Goal: Information Seeking & Learning: Find contact information

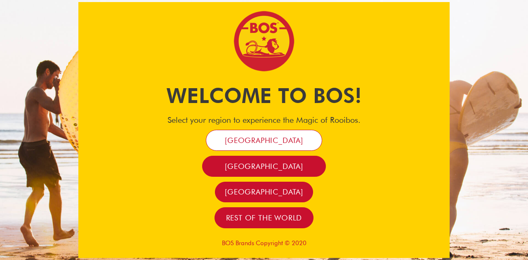
click at [284, 146] on link "[GEOGRAPHIC_DATA]" at bounding box center [264, 140] width 116 height 21
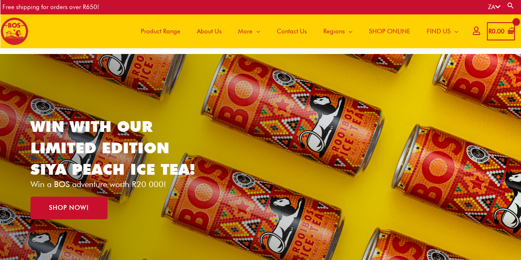
scroll to position [41, 0]
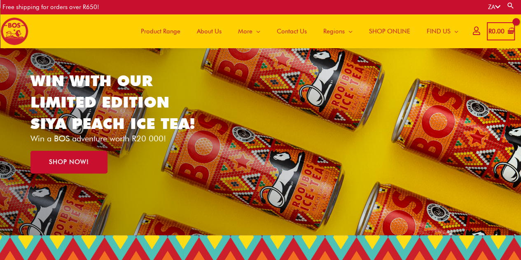
drag, startPoint x: 286, startPoint y: 22, endPoint x: 287, endPoint y: 27, distance: 5.1
click at [286, 21] on span "Contact Us" at bounding box center [292, 31] width 30 height 25
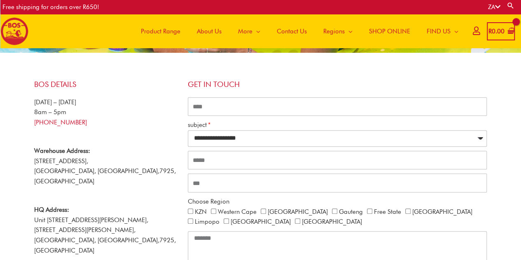
scroll to position [202, 0]
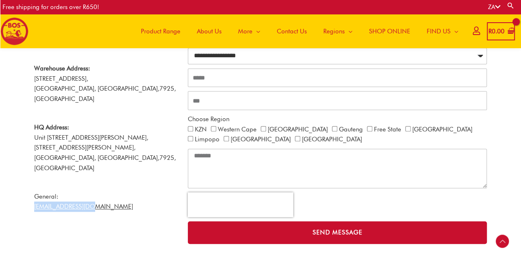
drag, startPoint x: 96, startPoint y: 188, endPoint x: 34, endPoint y: 187, distance: 61.8
click at [34, 192] on p "General: [EMAIL_ADDRESS][DOMAIN_NAME]" at bounding box center [107, 202] width 146 height 21
copy link "[EMAIL_ADDRESS][DOMAIN_NAME]"
